Goal: Transaction & Acquisition: Purchase product/service

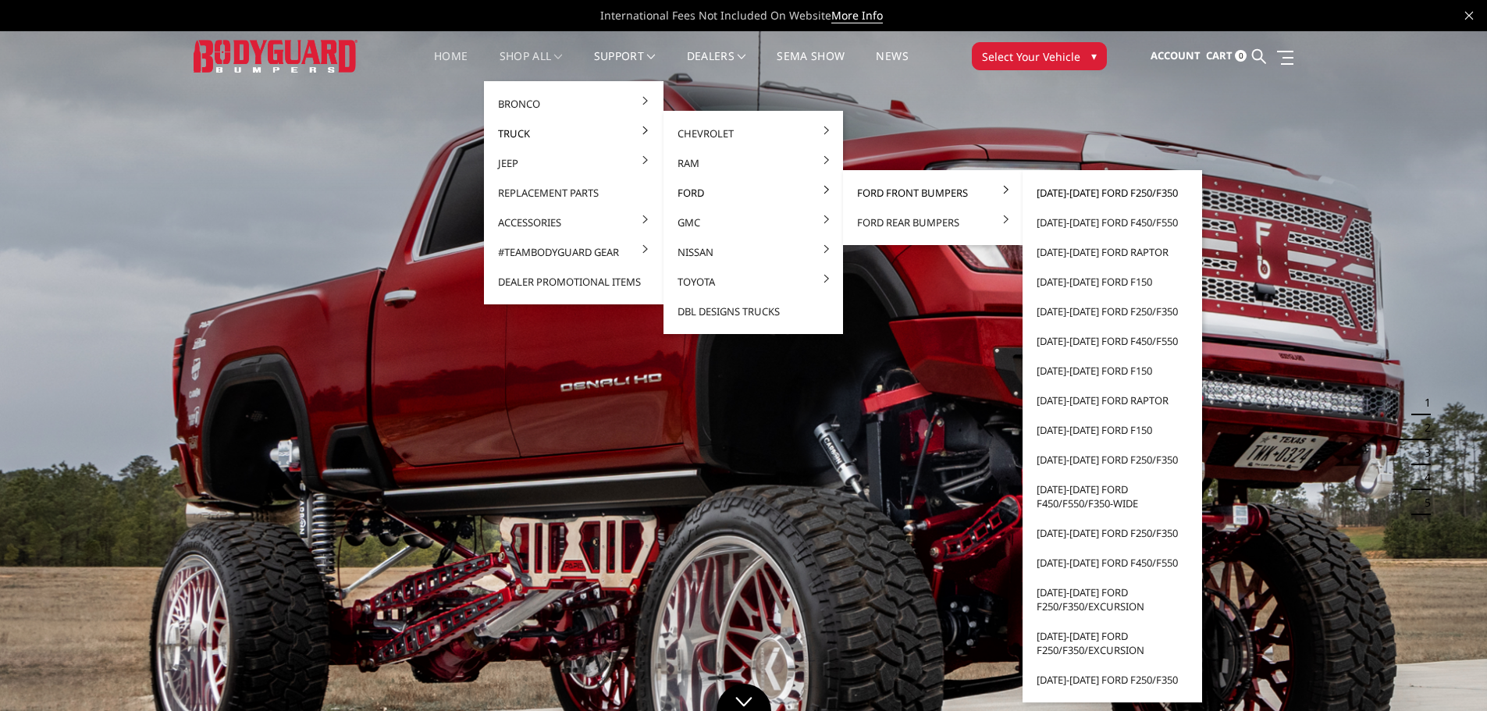
click at [1089, 193] on link "[DATE]-[DATE] Ford F250/F350" at bounding box center [1112, 193] width 167 height 30
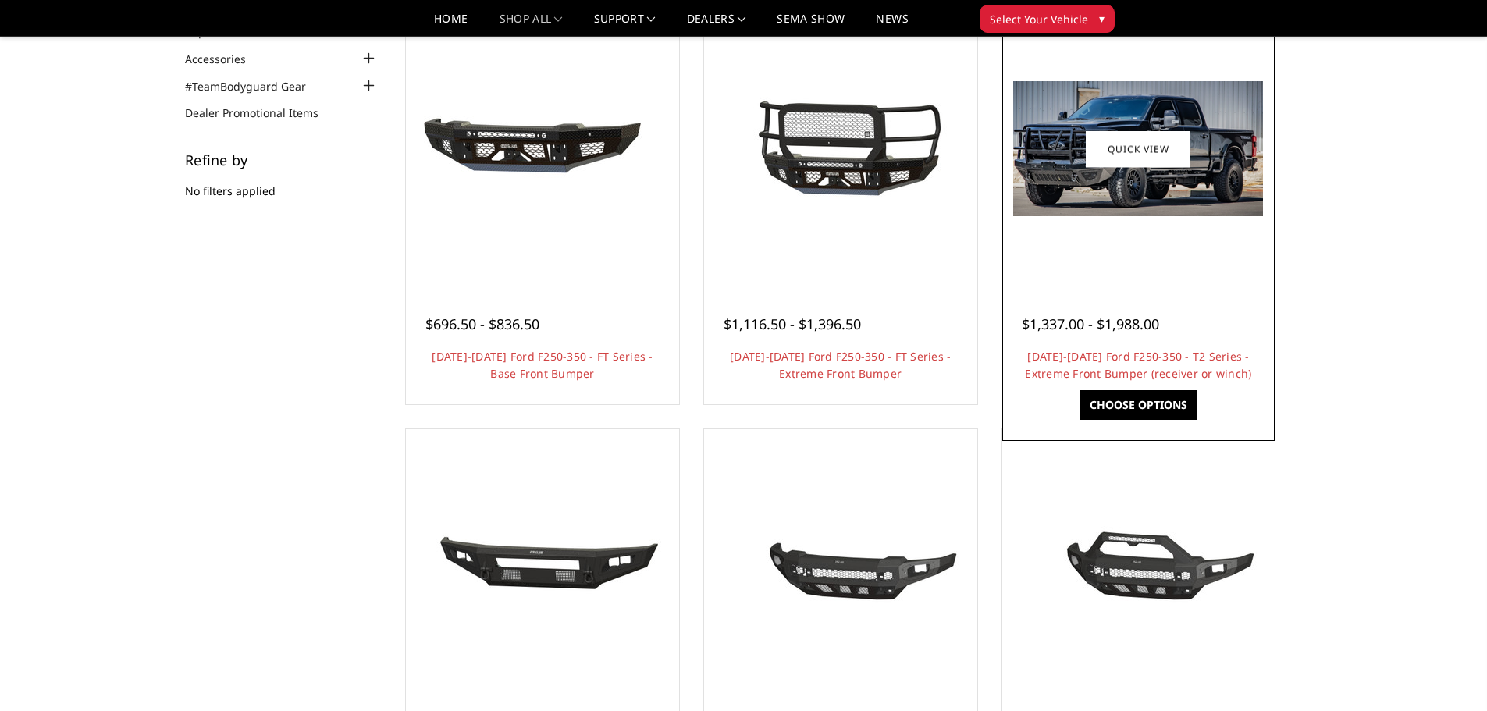
scroll to position [78, 0]
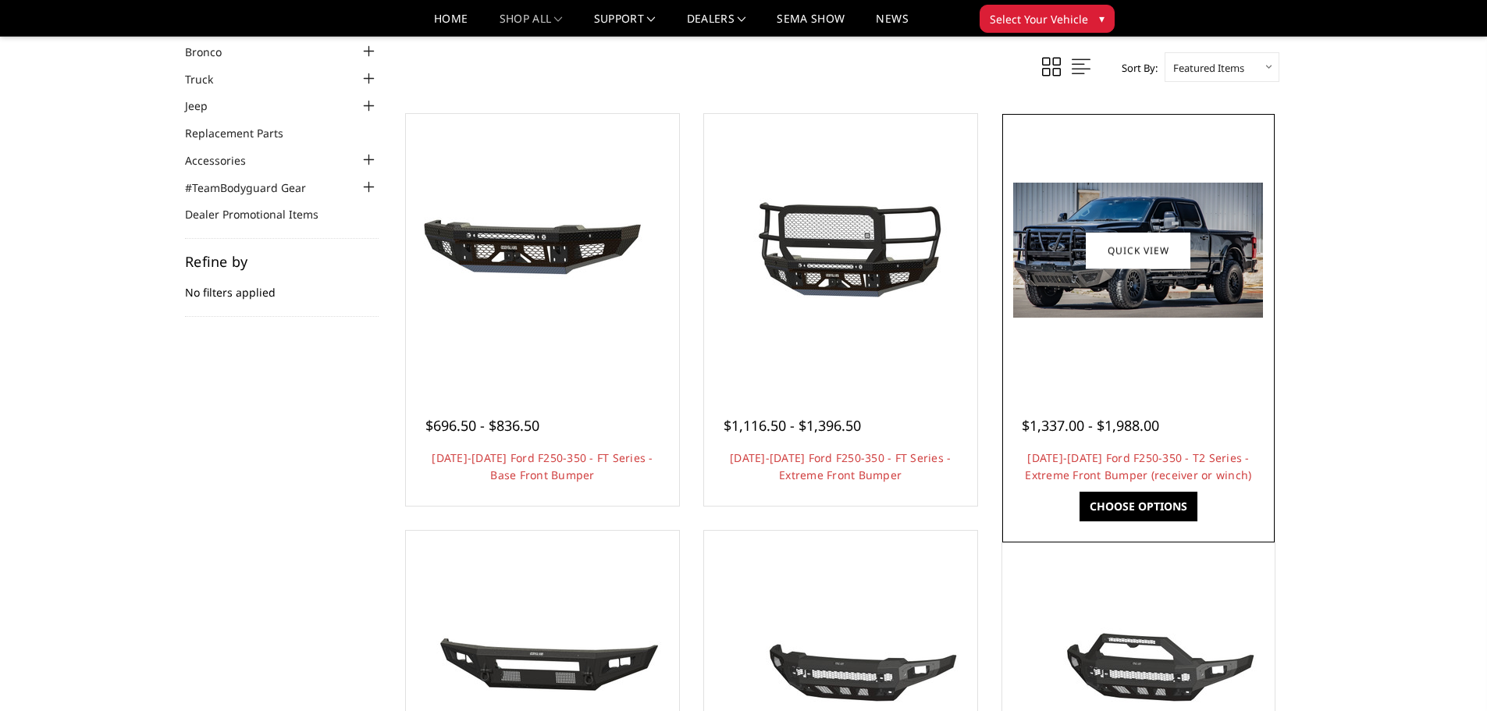
click at [1158, 337] on div at bounding box center [1138, 250] width 265 height 265
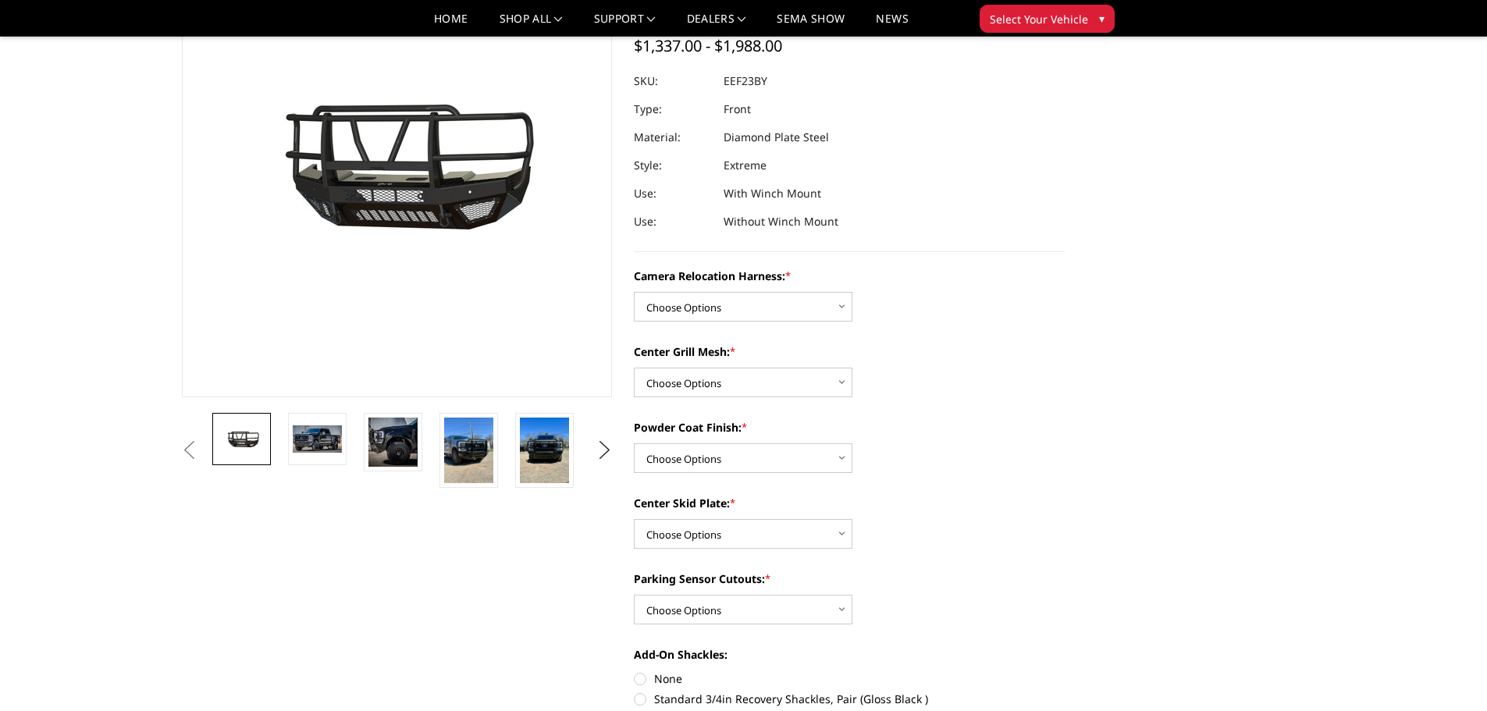
scroll to position [156, 0]
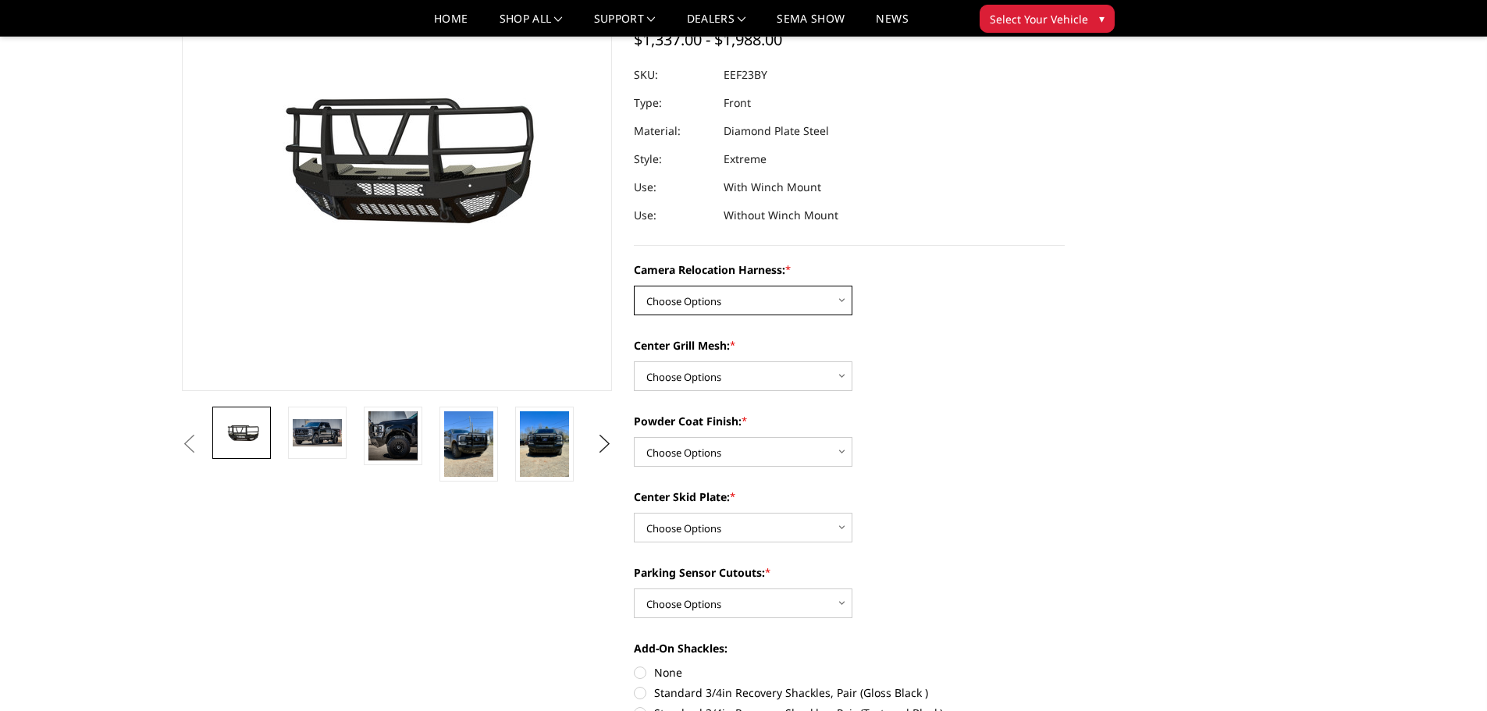
click at [805, 301] on select "Choose Options Without camera harness With camera harness" at bounding box center [743, 301] width 219 height 30
select select "3753"
click at [634, 286] on select "Choose Options Without camera harness With camera harness" at bounding box center [743, 301] width 219 height 30
click at [746, 371] on select "Choose Options Without expanded metal With expanded metal" at bounding box center [743, 377] width 219 height 30
select select "3751"
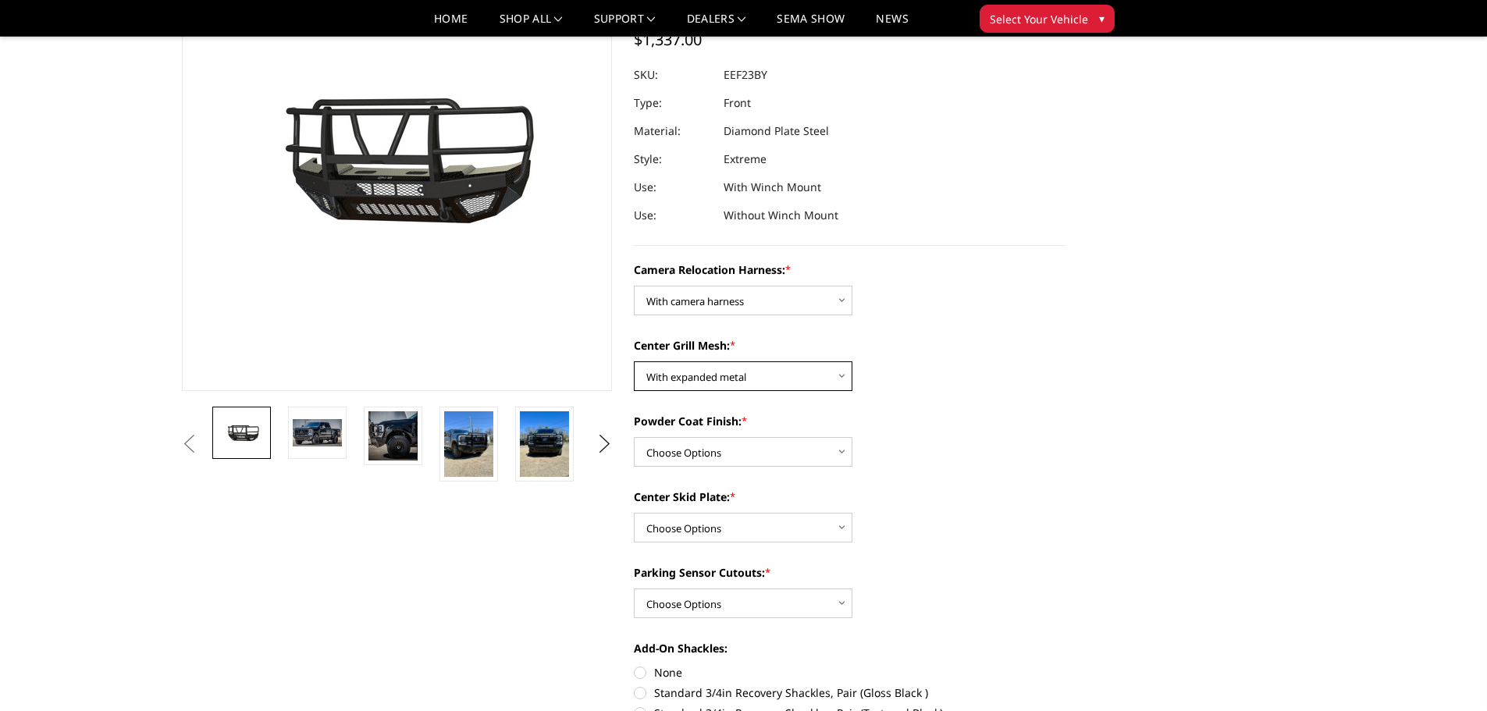
click at [634, 362] on select "Choose Options Without expanded metal With expanded metal" at bounding box center [743, 377] width 219 height 30
click at [734, 443] on select "Choose Options Textured Black Powder Coat Gloss Black Powder Coat Bare Metal" at bounding box center [743, 452] width 219 height 30
select select "3749"
click at [634, 437] on select "Choose Options Textured Black Powder Coat Gloss Black Powder Coat Bare Metal" at bounding box center [743, 452] width 219 height 30
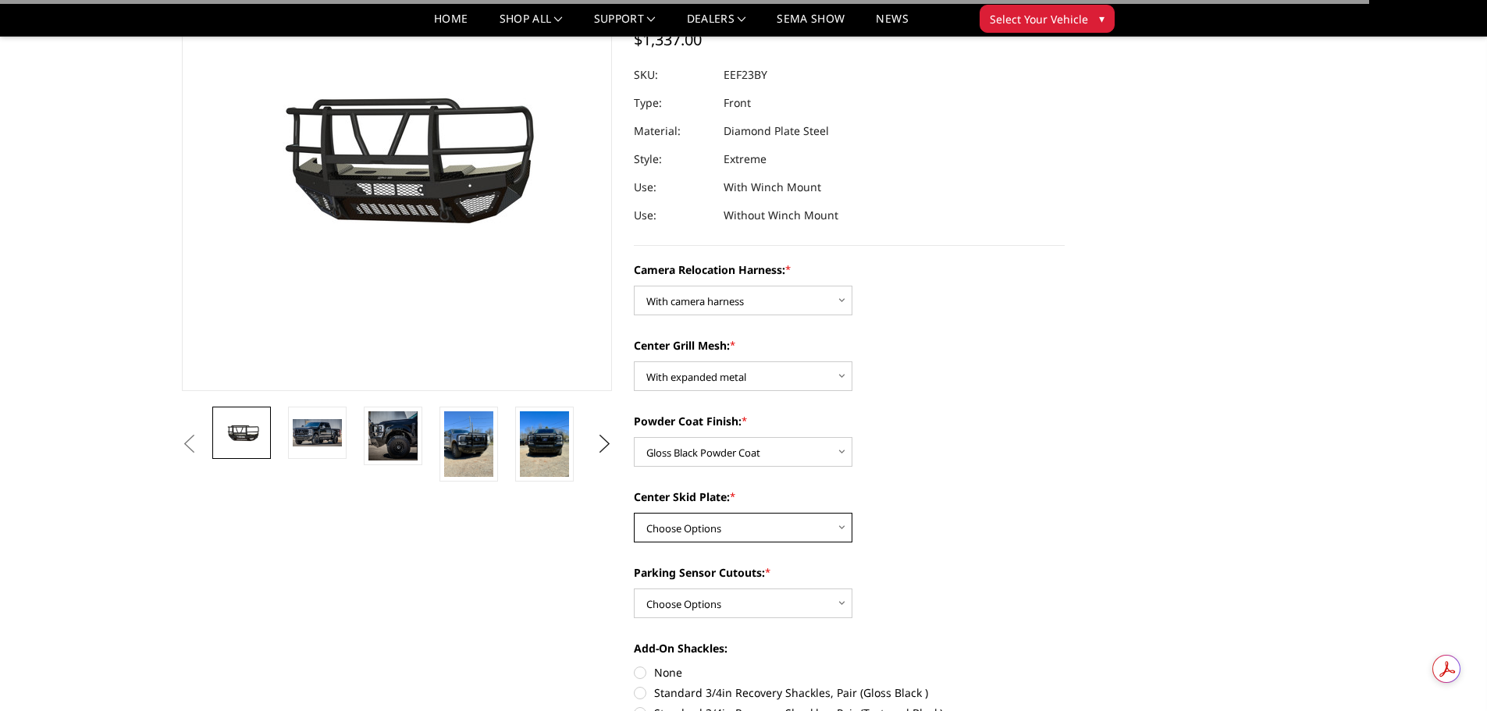
click at [718, 522] on select "Choose Options Winch Mount Skid Plate Standard Skid Plate (included) 2" Receive…" at bounding box center [743, 528] width 219 height 30
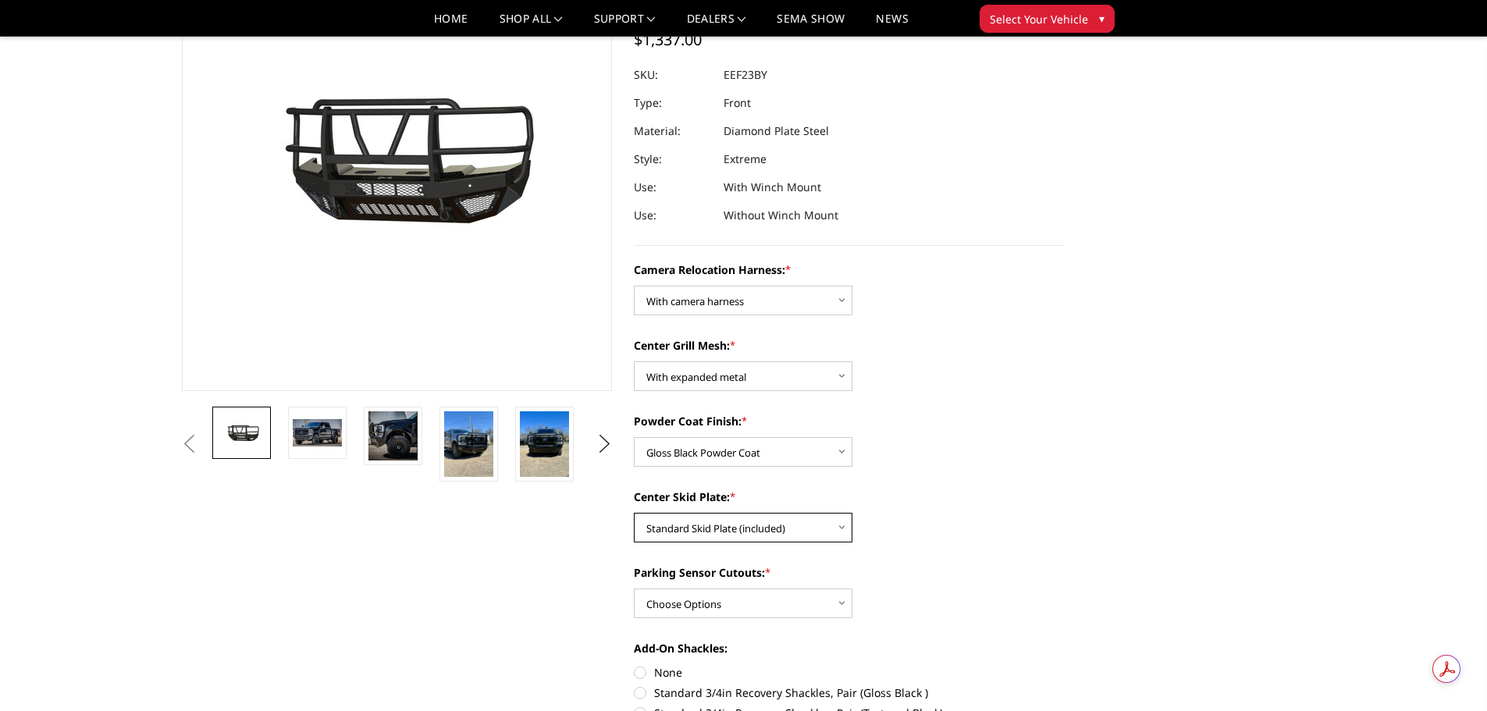
click at [634, 513] on select "Choose Options Winch Mount Skid Plate Standard Skid Plate (included) 2" Receive…" at bounding box center [743, 528] width 219 height 30
click at [746, 513] on select "Choose Options Winch Mount Skid Plate Standard Skid Plate (included) 2" Receive…" at bounding box center [743, 528] width 219 height 30
select select "3745"
click at [634, 513] on select "Choose Options Winch Mount Skid Plate Standard Skid Plate (included) 2" Receive…" at bounding box center [743, 528] width 219 height 30
click at [719, 595] on select "Choose Options Yes - With Parking Sensor Cutouts" at bounding box center [743, 604] width 219 height 30
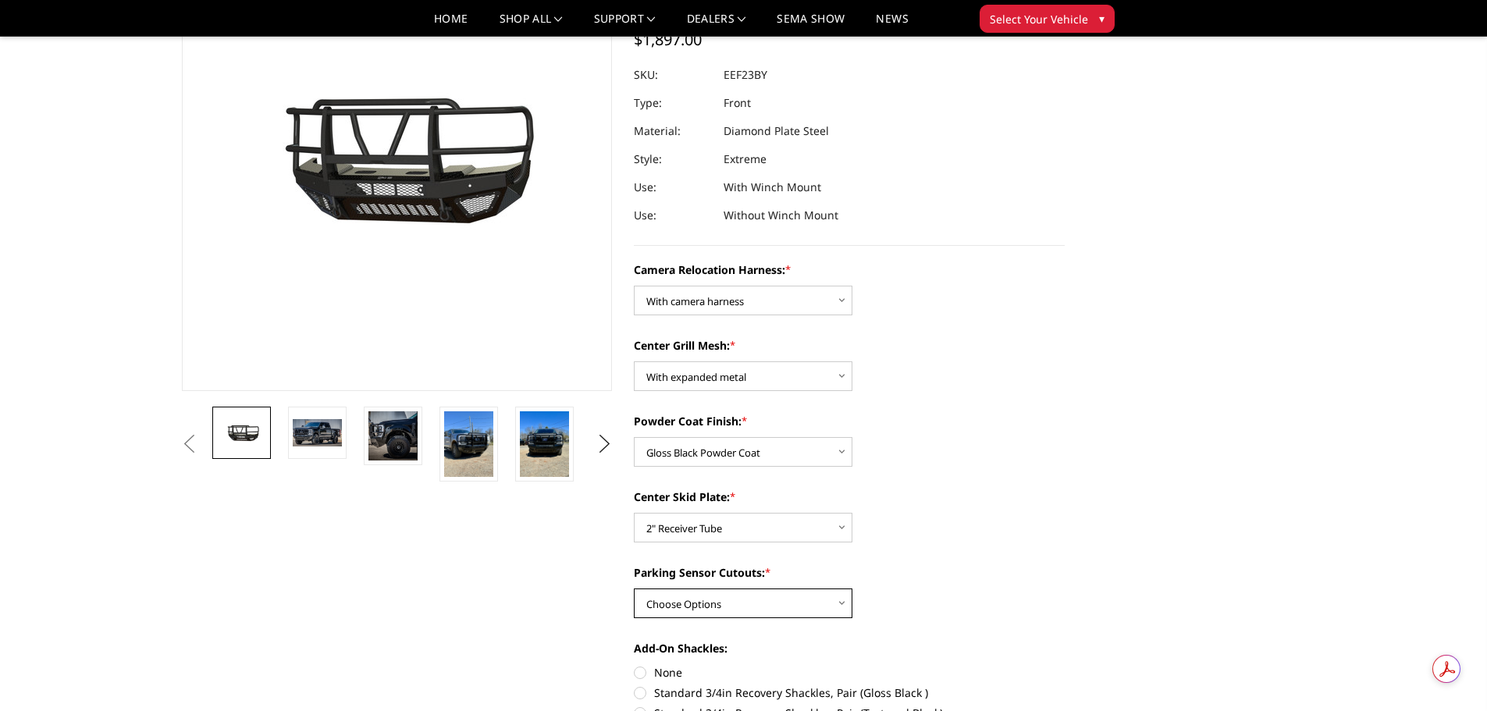
select select "3744"
click at [634, 589] on select "Choose Options Yes - With Parking Sensor Cutouts" at bounding box center [743, 604] width 219 height 30
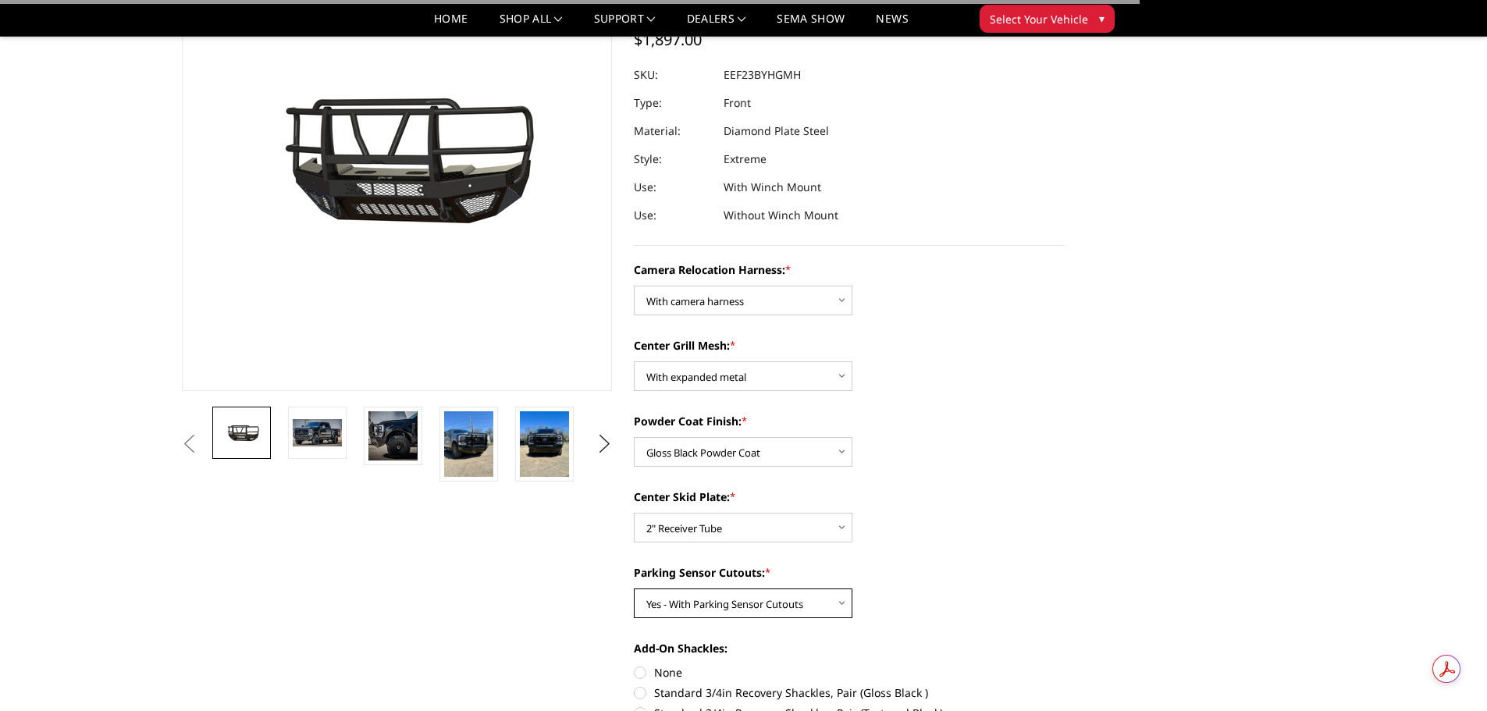
scroll to position [312, 0]
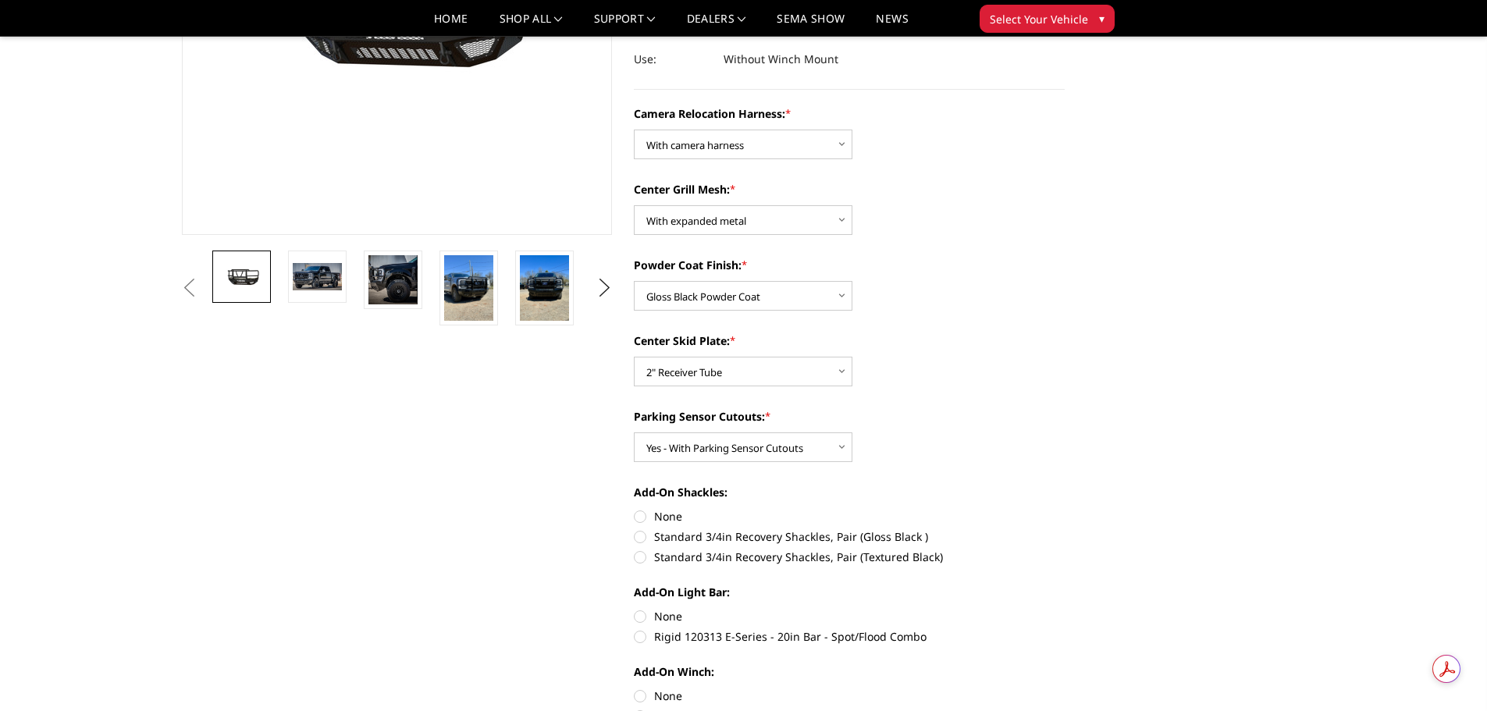
click at [637, 536] on label "Standard 3/4in Recovery Shackles, Pair (Gloss Black )" at bounding box center [849, 537] width 431 height 16
click at [1065, 509] on input "Standard 3/4in Recovery Shackles, Pair (Gloss Black )" at bounding box center [1065, 508] width 1 height 1
radio input "true"
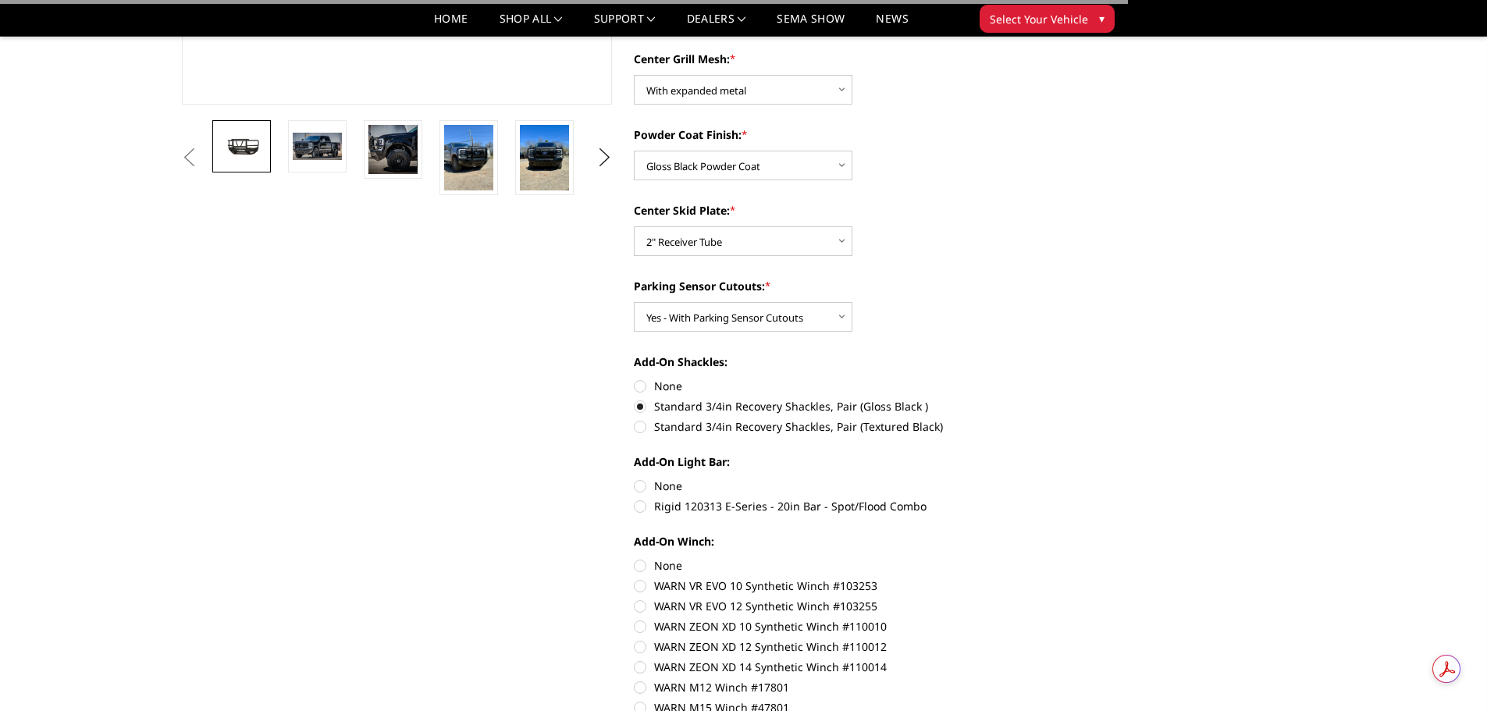
scroll to position [468, 0]
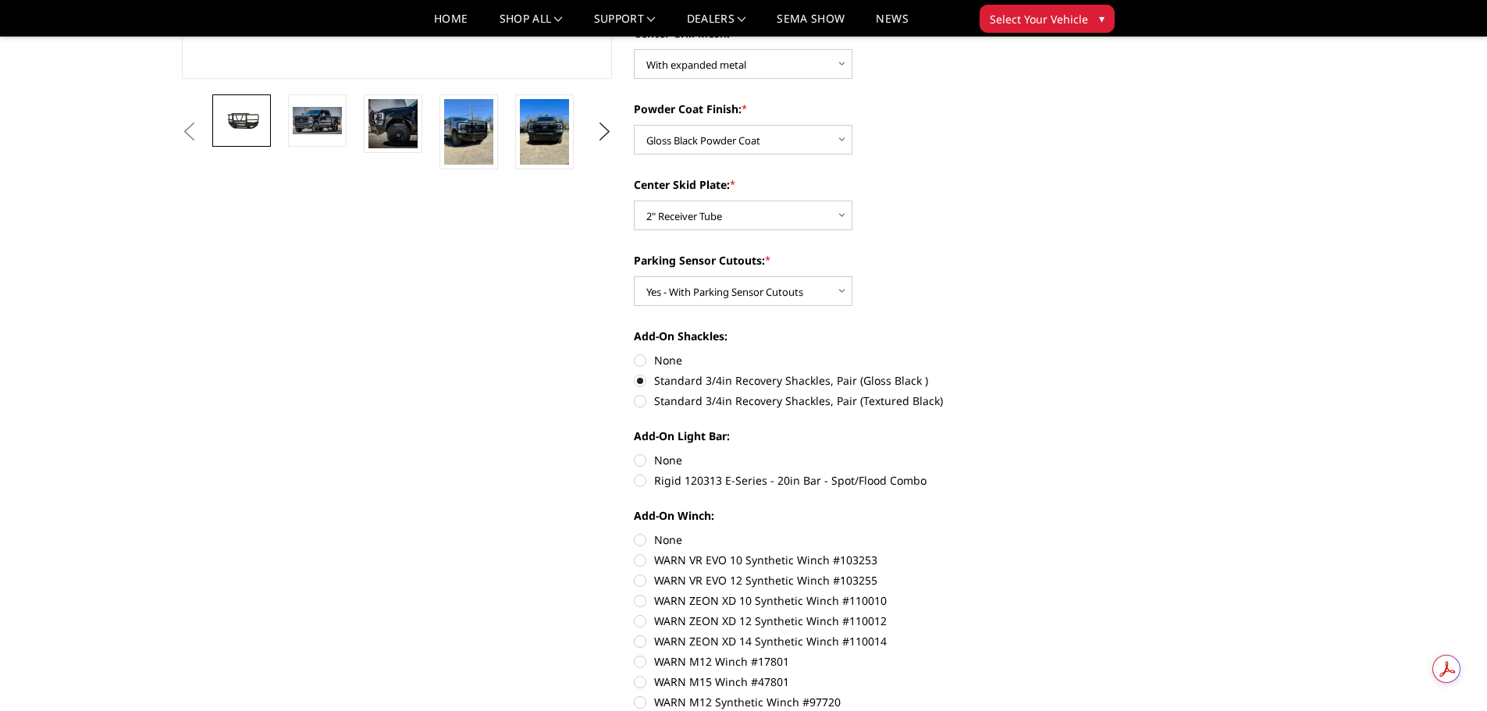
click at [639, 458] on label "None" at bounding box center [849, 460] width 431 height 16
click at [635, 453] on input "None" at bounding box center [634, 452] width 1 height 1
radio input "true"
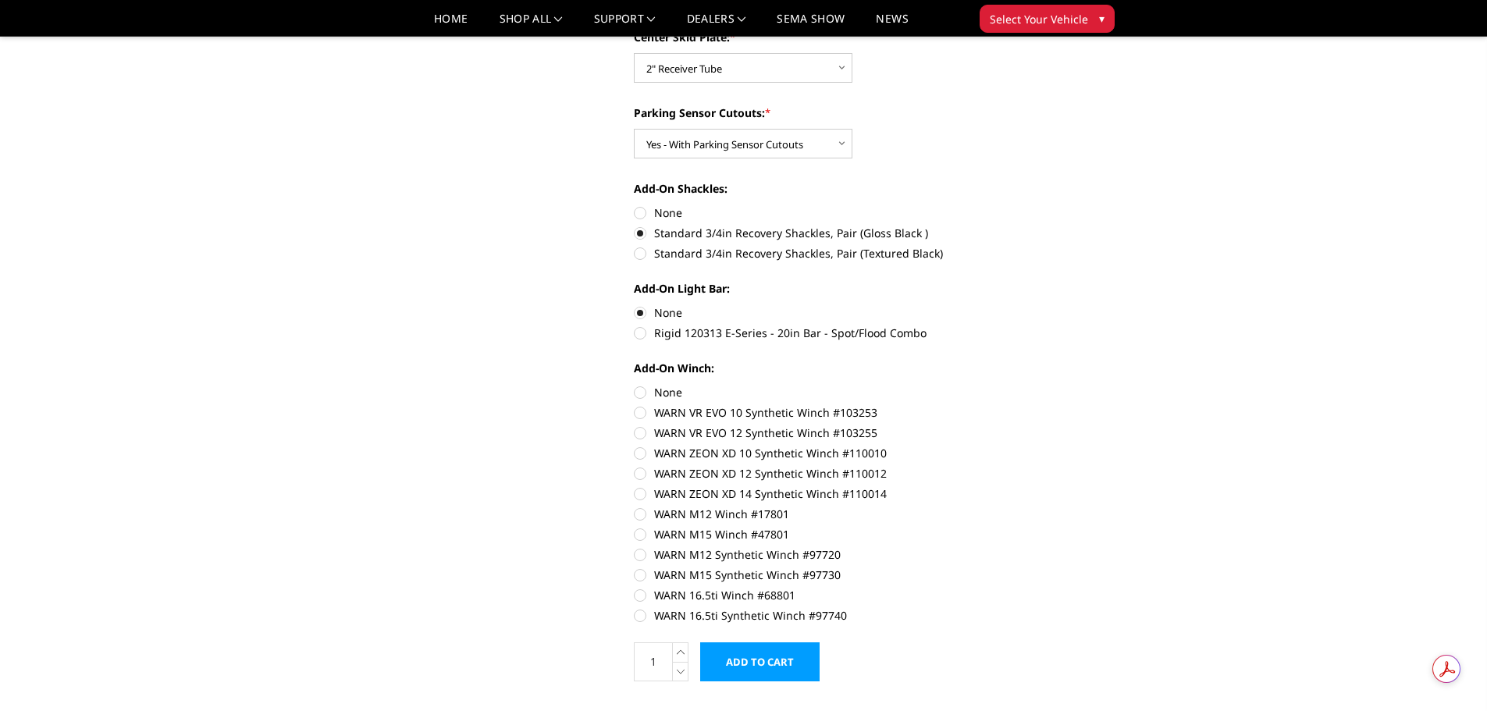
scroll to position [625, 0]
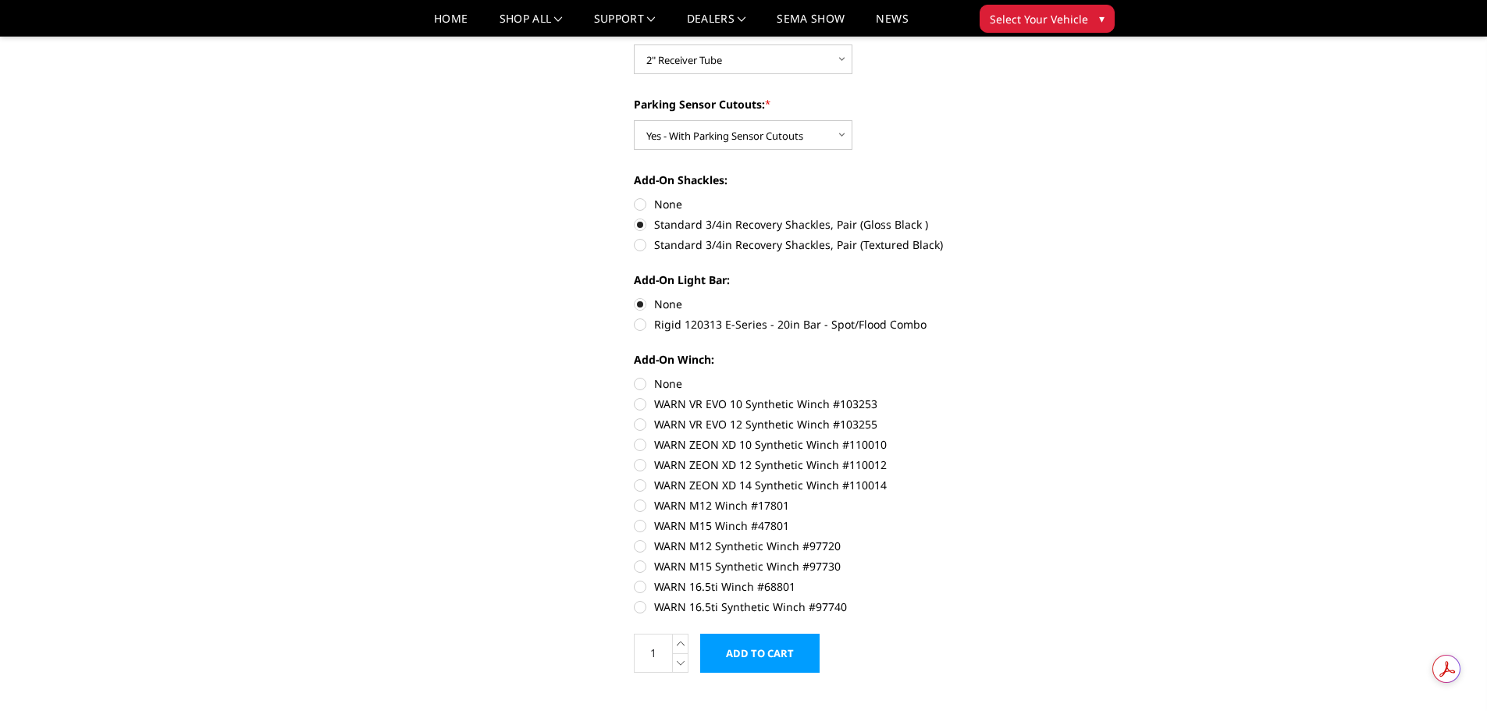
click at [640, 386] on label "None" at bounding box center [849, 384] width 431 height 16
click at [635, 376] on input "None" at bounding box center [634, 376] width 1 height 1
radio input "true"
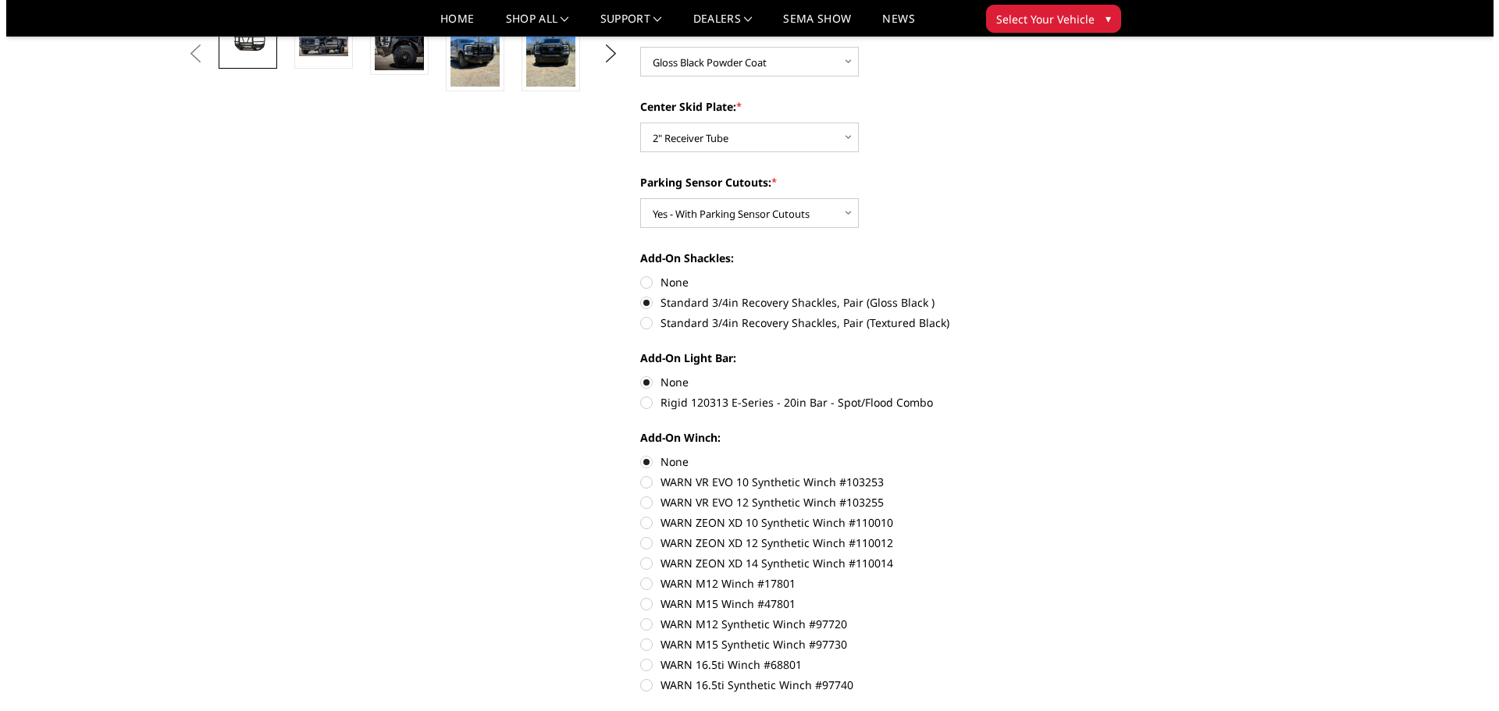
scroll to position [859, 0]
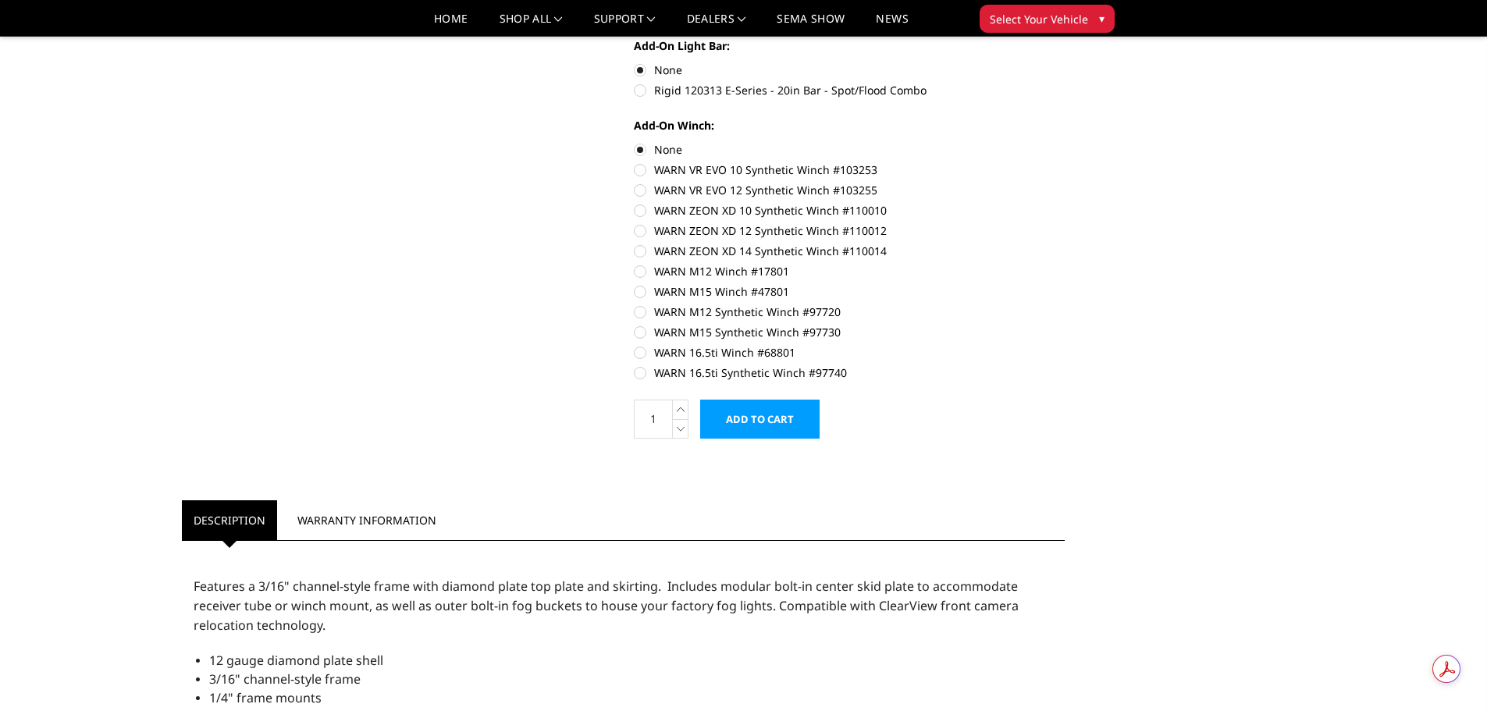
click at [765, 413] on input "Add to Cart" at bounding box center [759, 419] width 119 height 39
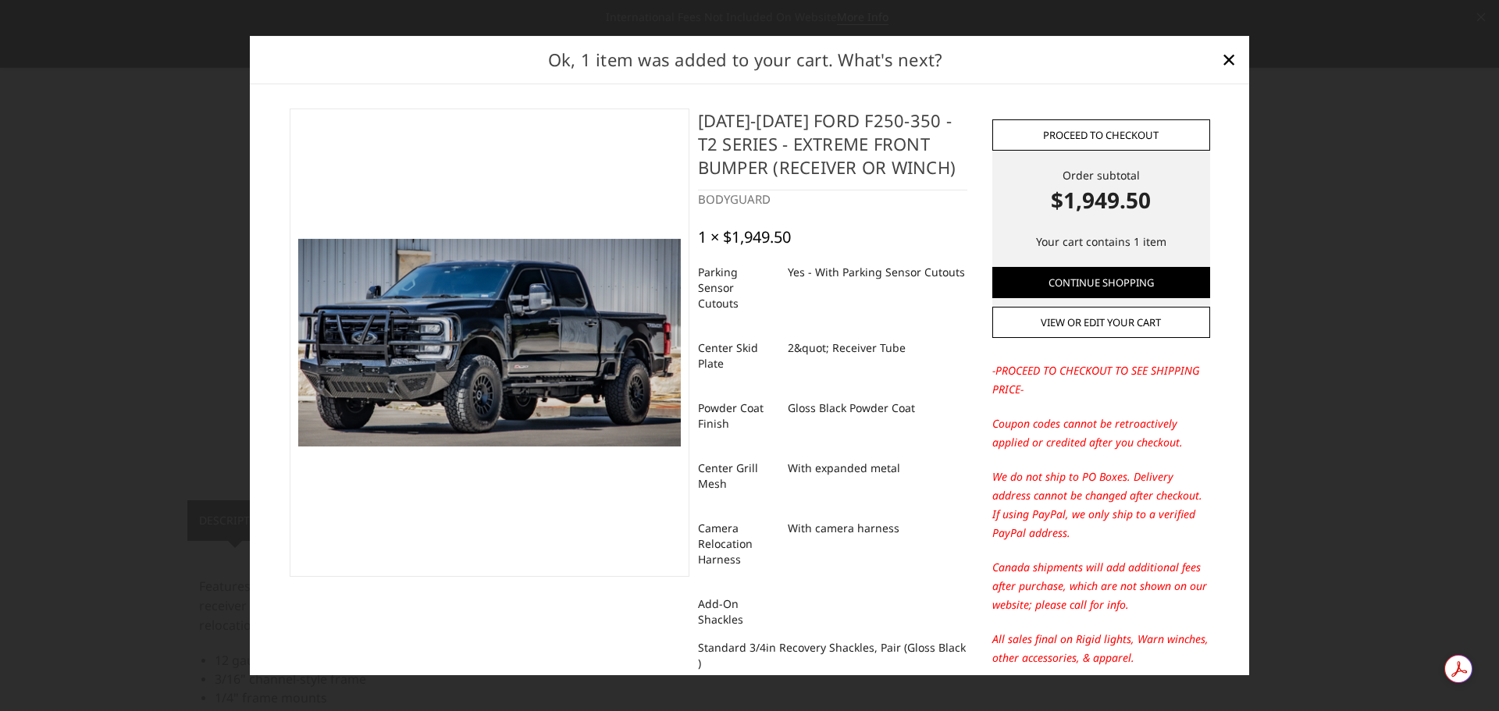
click at [1113, 138] on link "Proceed to checkout" at bounding box center [1101, 134] width 218 height 31
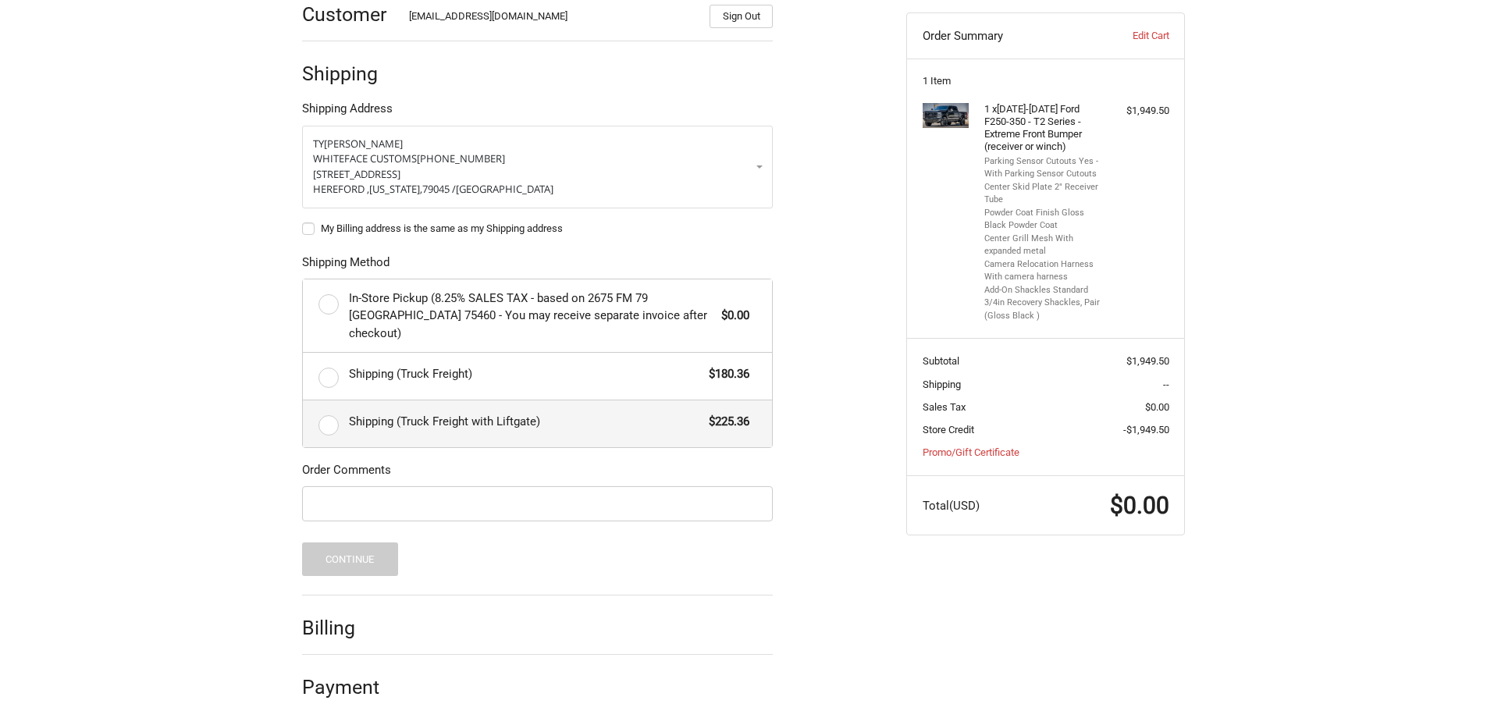
scroll to position [253, 0]
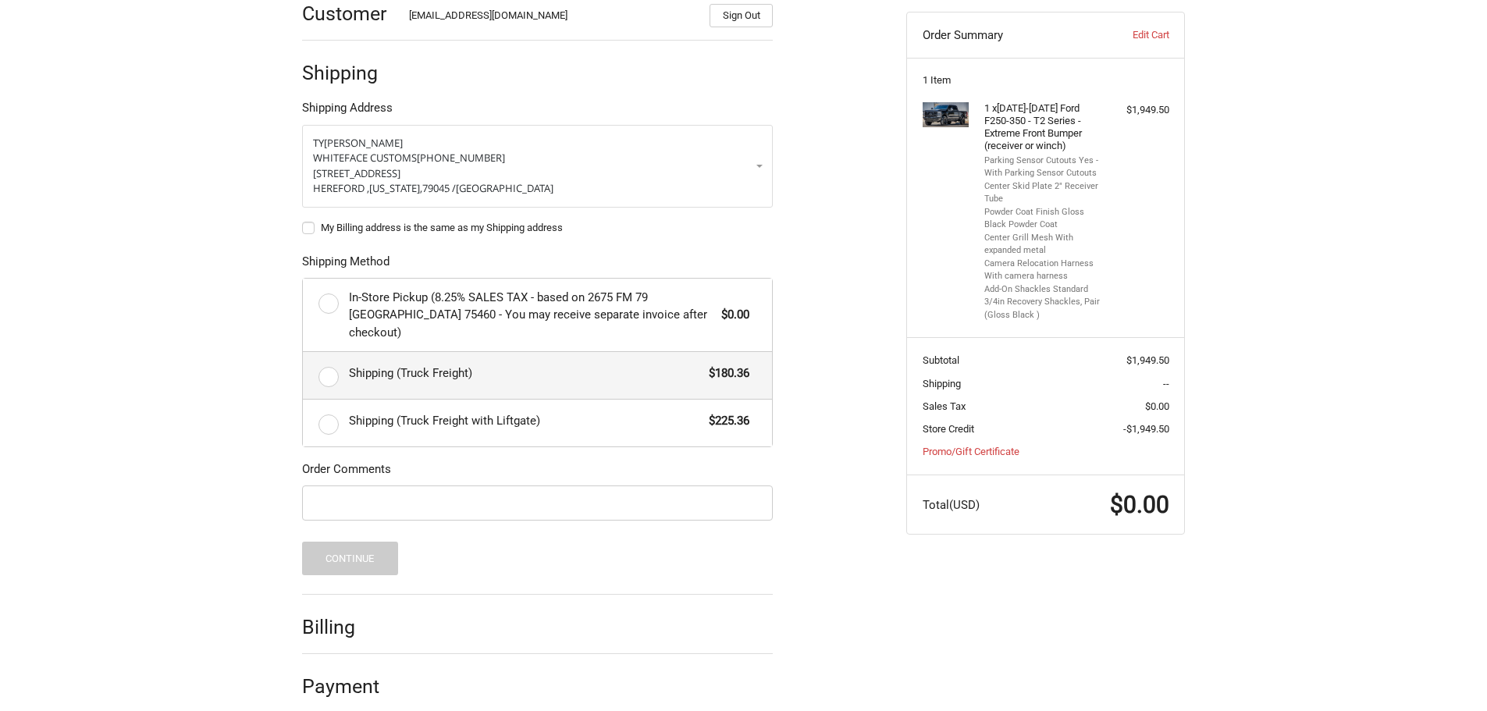
click at [328, 353] on label "Shipping (Truck Freight) $180.36" at bounding box center [537, 375] width 469 height 47
click at [304, 353] on input "Shipping (Truck Freight) $180.36" at bounding box center [303, 352] width 1 height 1
radio input "true"
click at [365, 542] on button "Continue" at bounding box center [350, 559] width 96 height 34
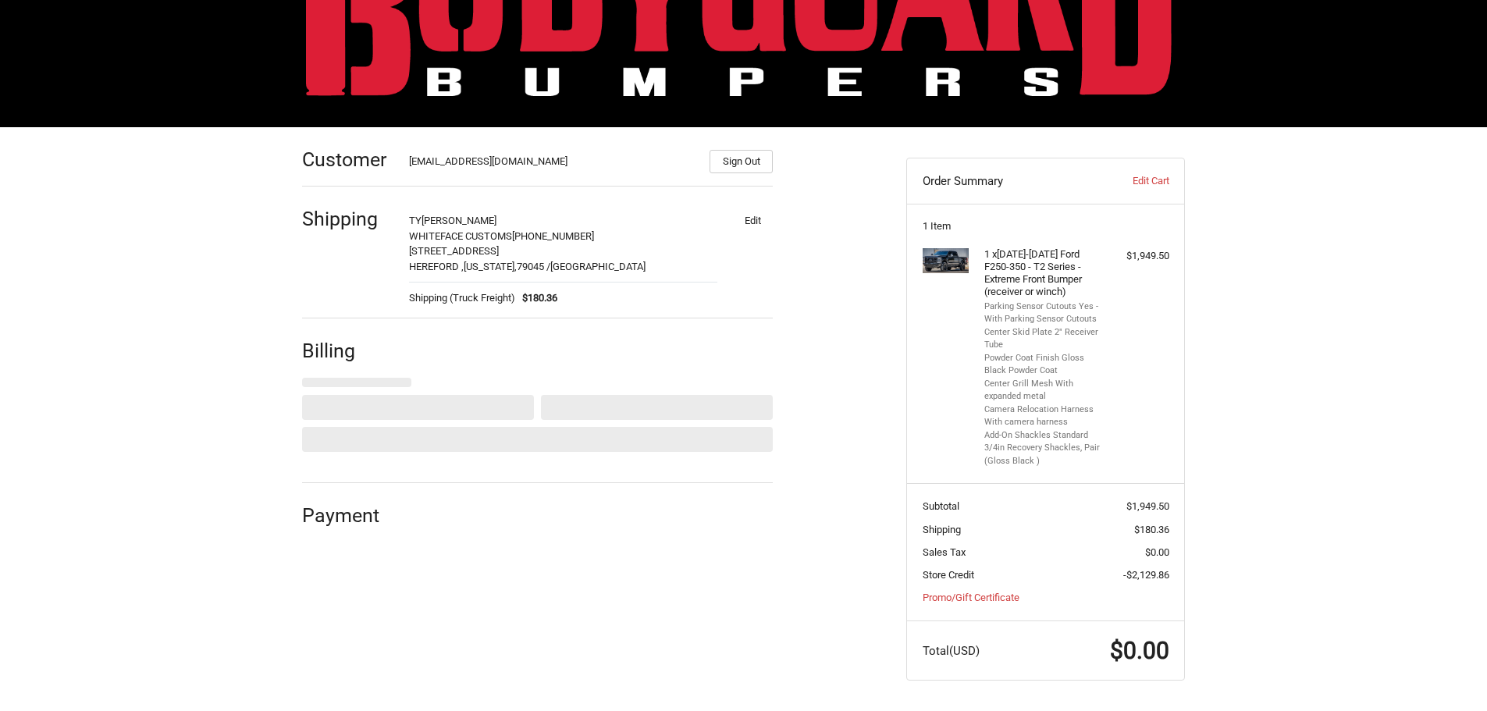
select select "US"
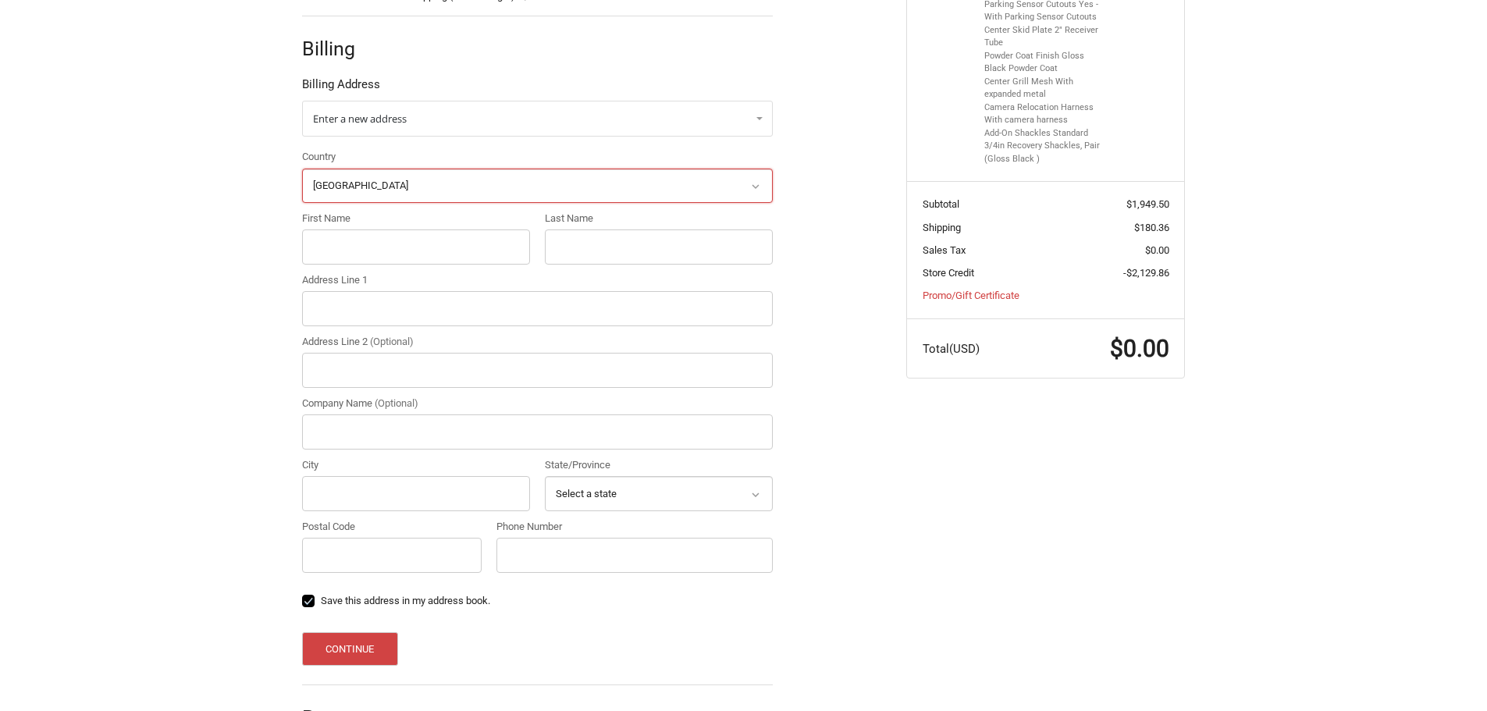
scroll to position [458, 0]
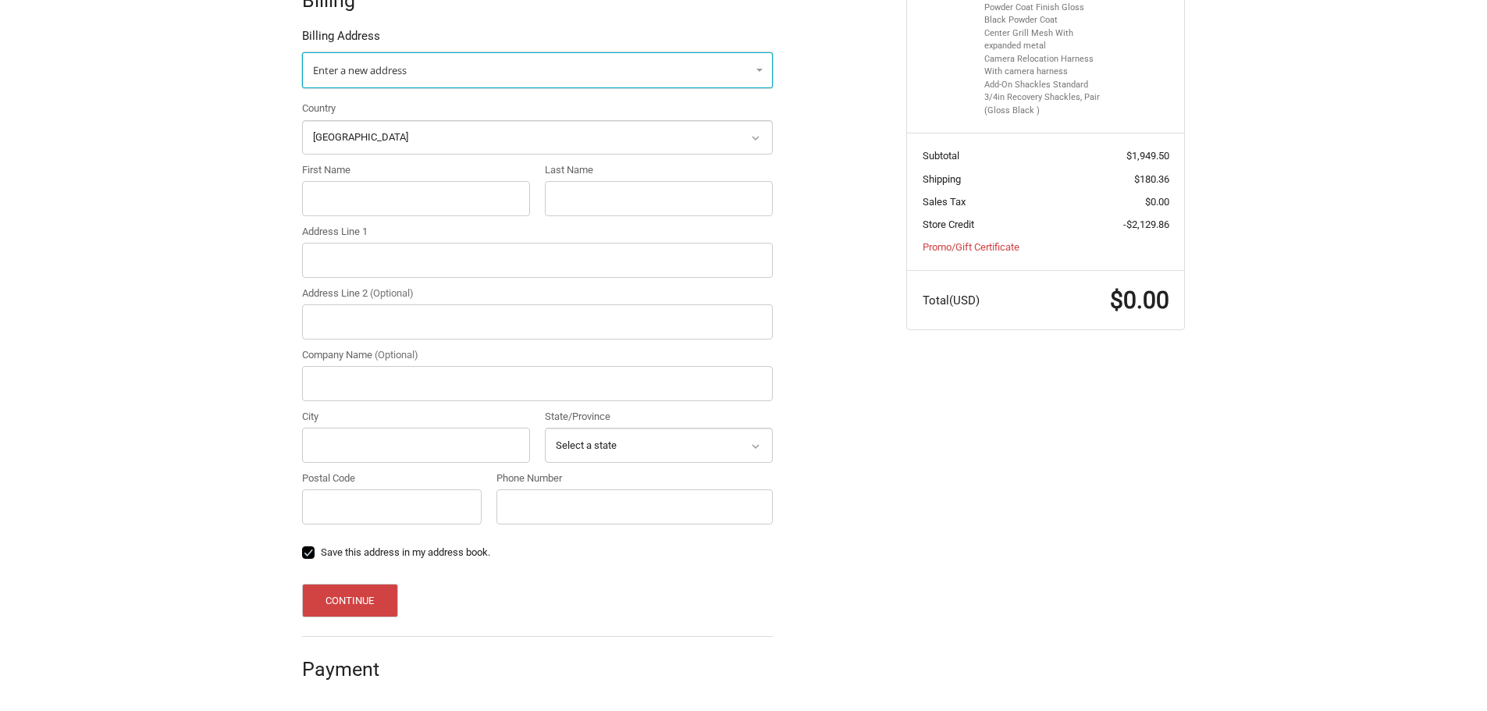
click at [403, 74] on span "Enter a new address" at bounding box center [360, 70] width 94 height 14
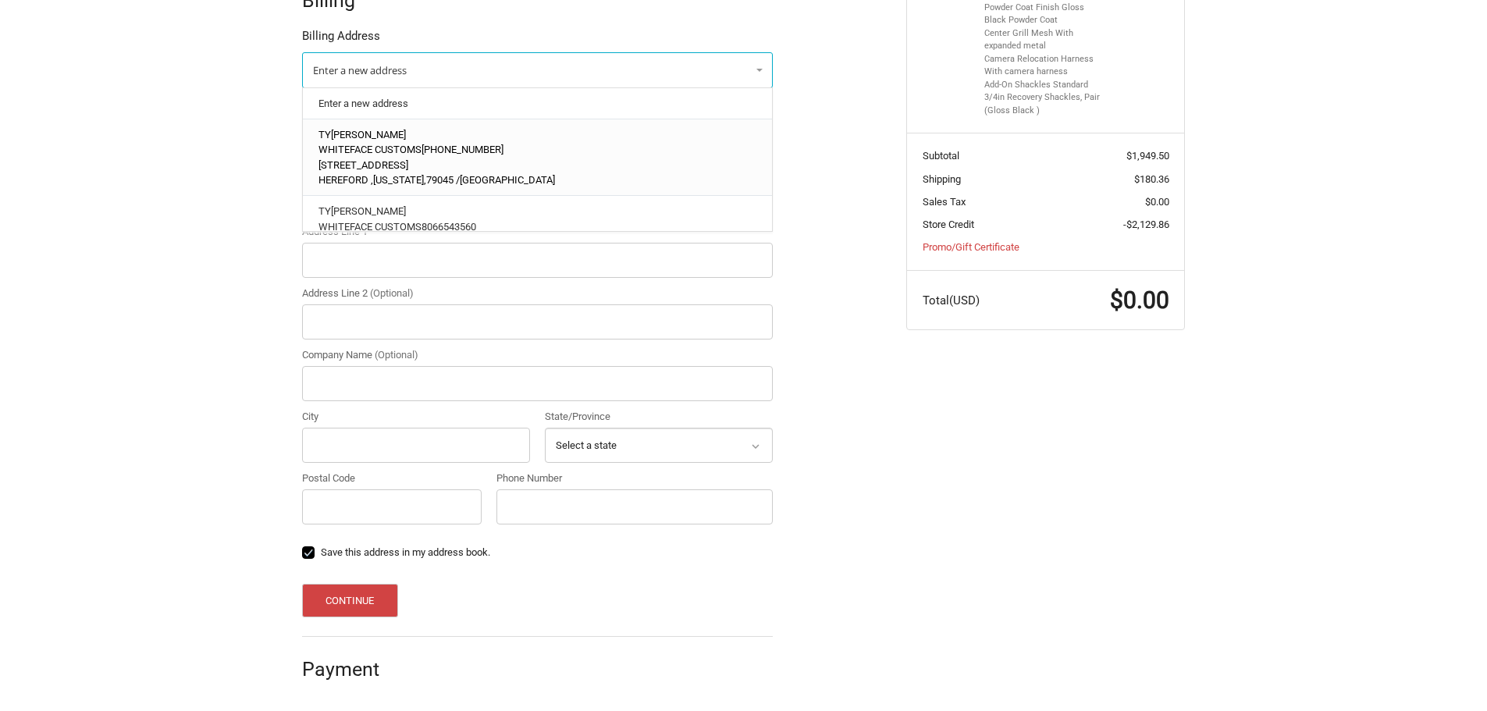
click at [391, 150] on span "WHITEFACE CUSTOMS" at bounding box center [370, 150] width 103 height 12
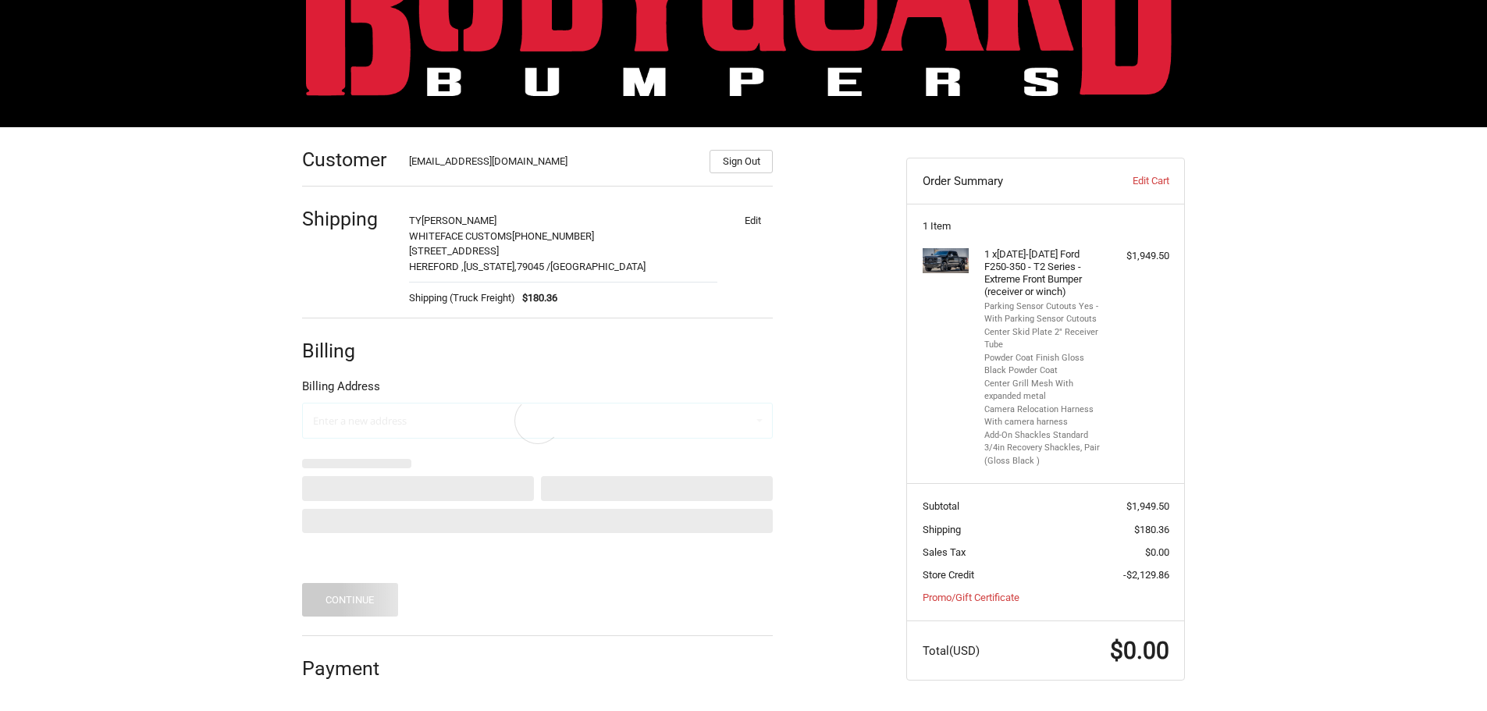
scroll to position [107, 0]
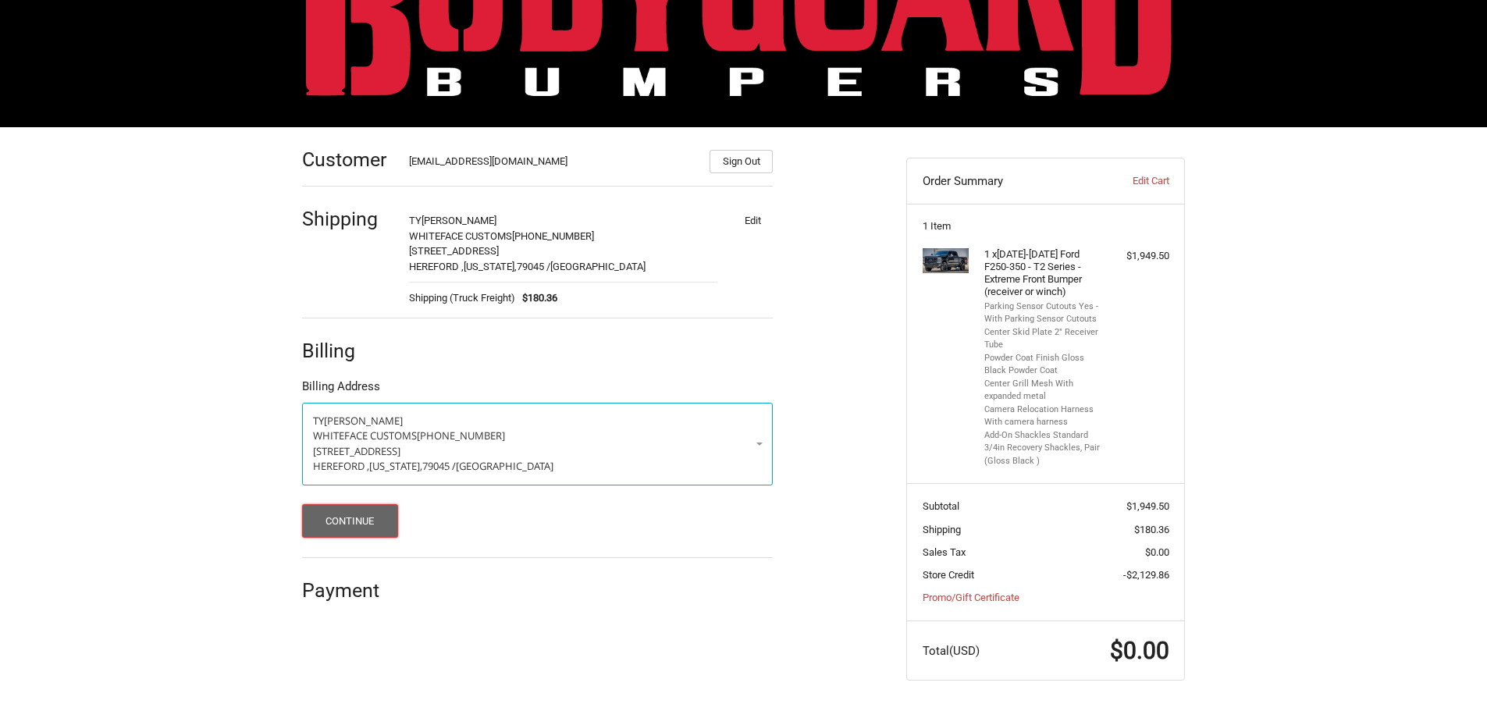
click at [341, 529] on button "Continue" at bounding box center [350, 521] width 96 height 34
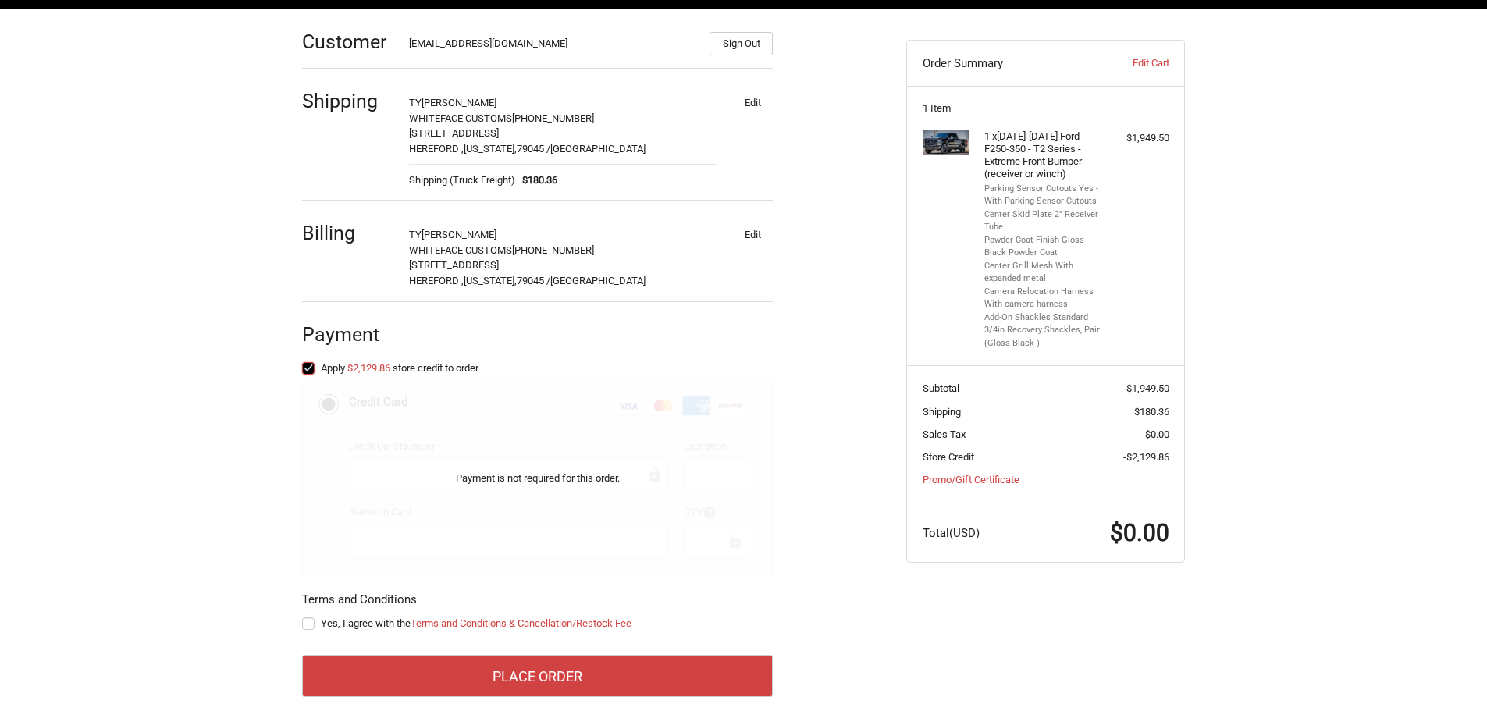
scroll to position [246, 0]
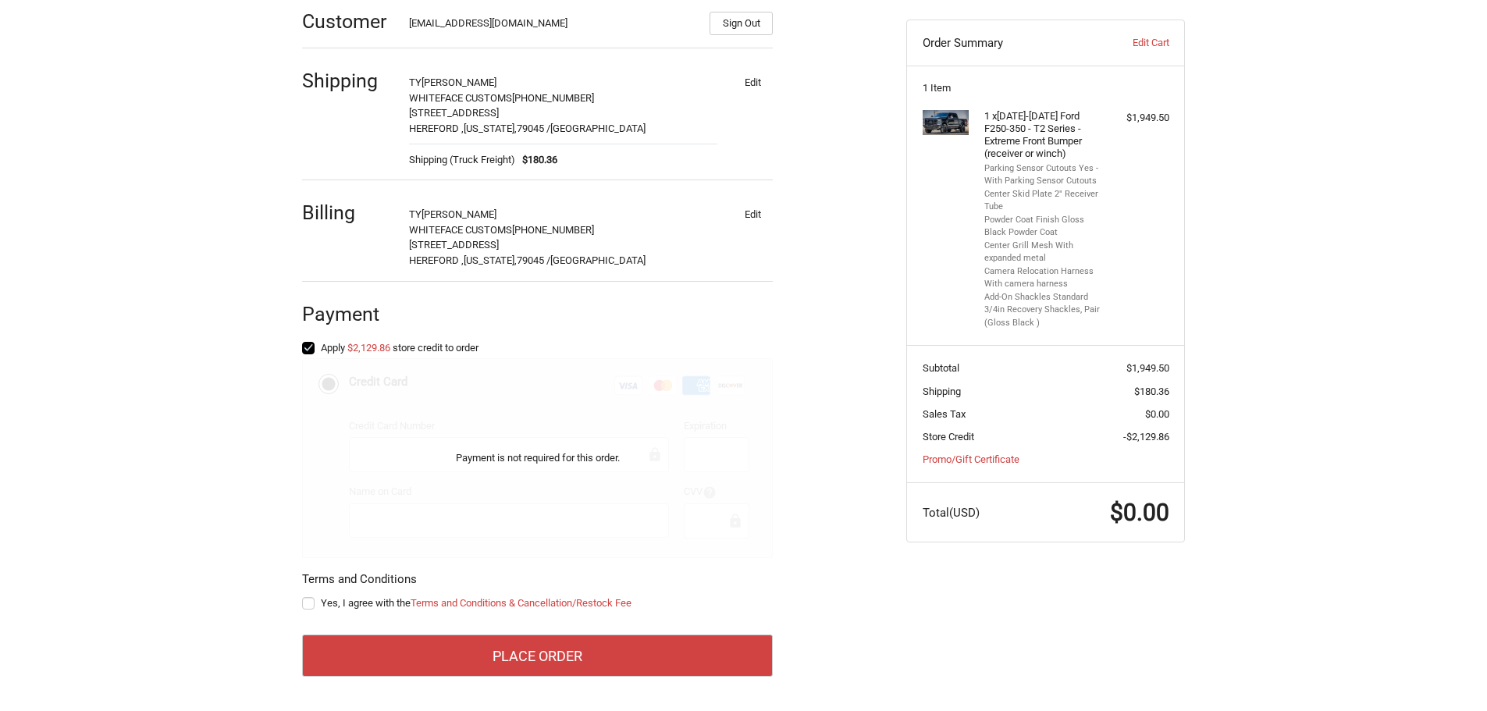
click at [307, 605] on label "Yes, I agree with the Terms and Conditions & Cancellation/Restock Fee" at bounding box center [537, 603] width 471 height 12
click at [303, 597] on input "Yes, I agree with the Terms and Conditions & Cancellation/Restock Fee" at bounding box center [302, 596] width 1 height 1
checkbox input "true"
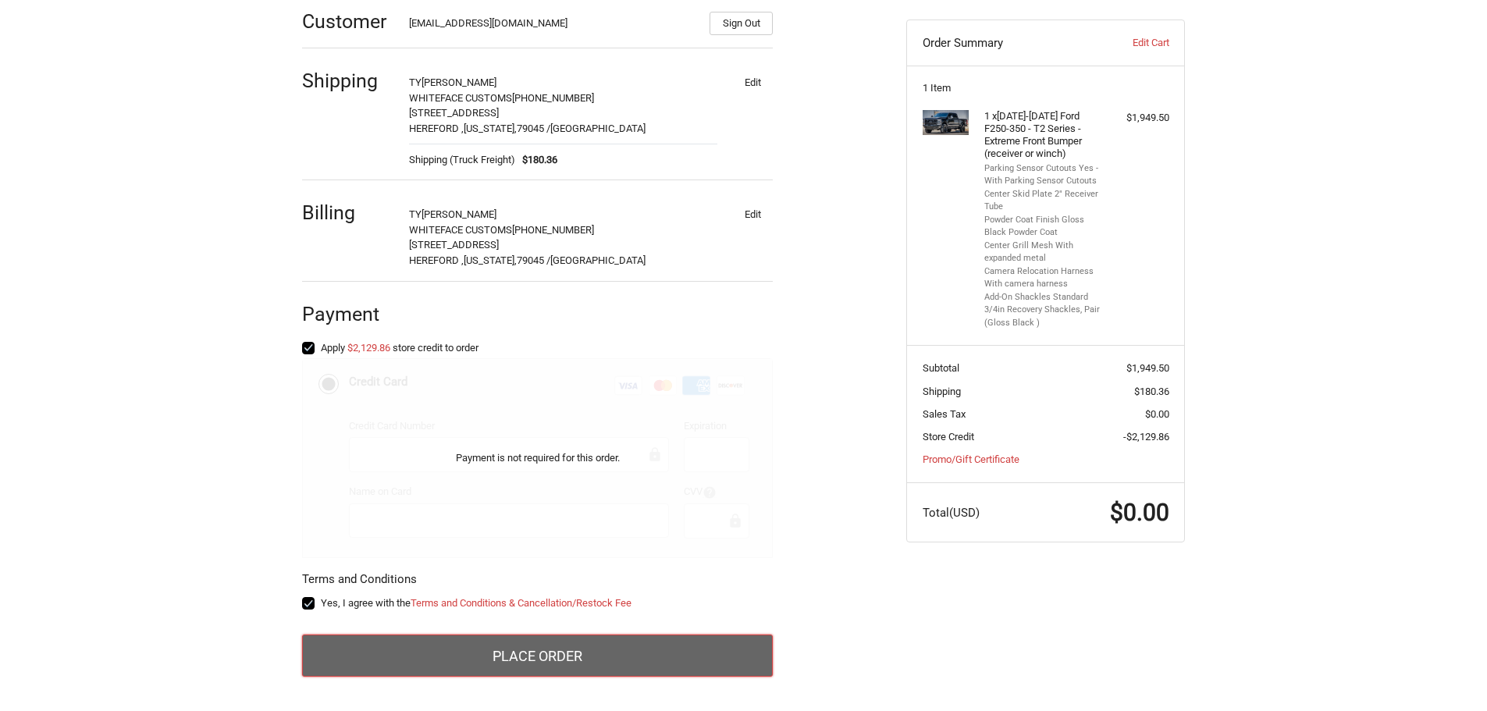
click at [550, 648] on button "Place Order" at bounding box center [537, 656] width 471 height 42
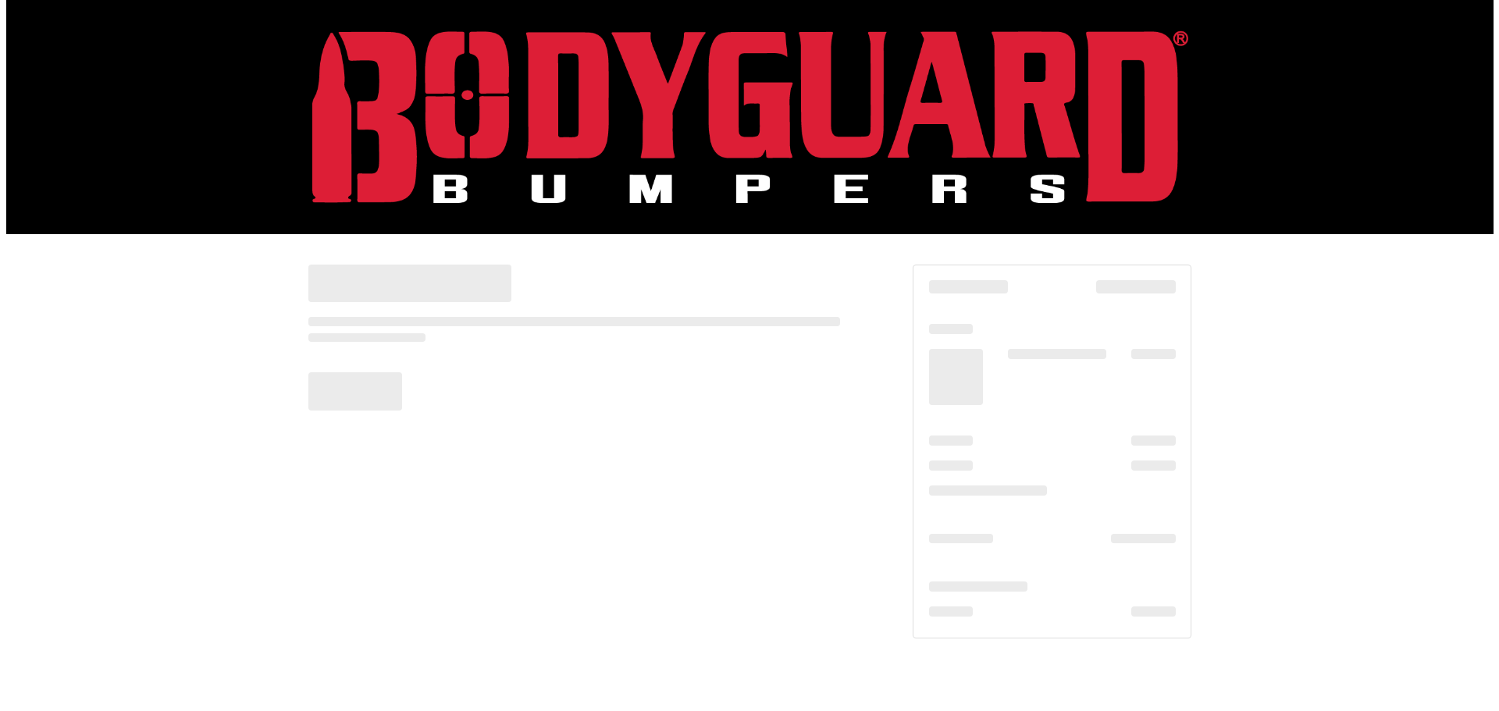
scroll to position [0, 0]
